Goal: Transaction & Acquisition: Purchase product/service

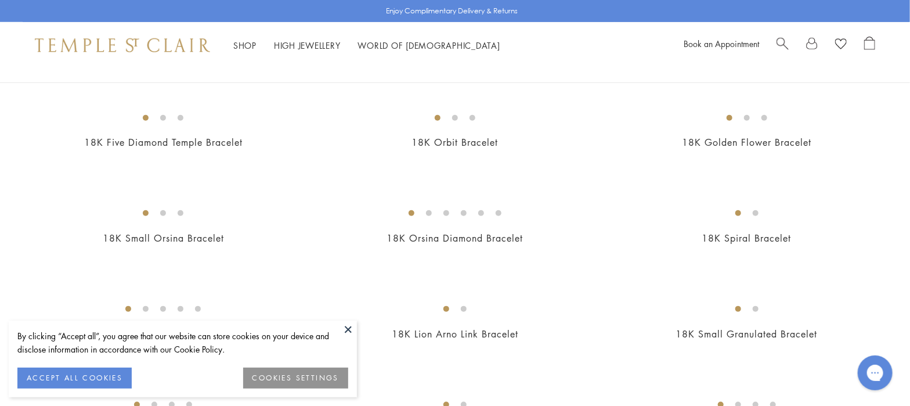
scroll to position [505, 0]
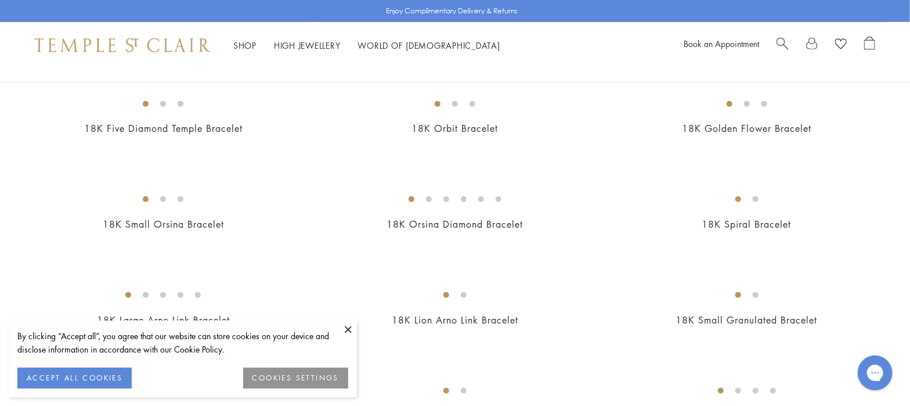
click at [0, 0] on img at bounding box center [0, 0] width 0 height 0
